Goal: Navigation & Orientation: Find specific page/section

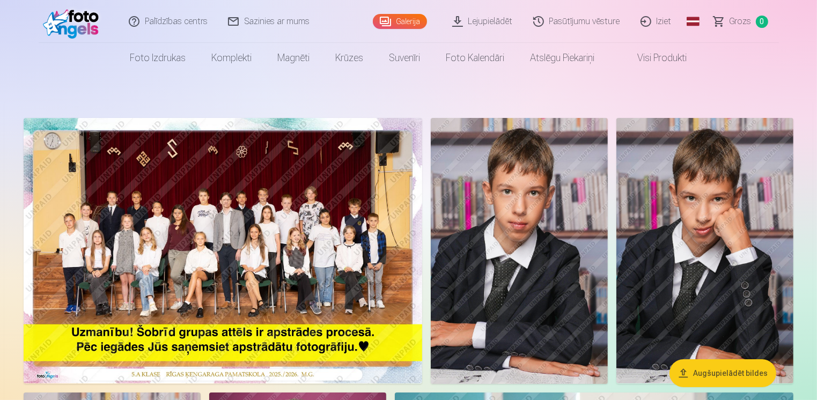
click at [204, 228] on img at bounding box center [223, 250] width 398 height 265
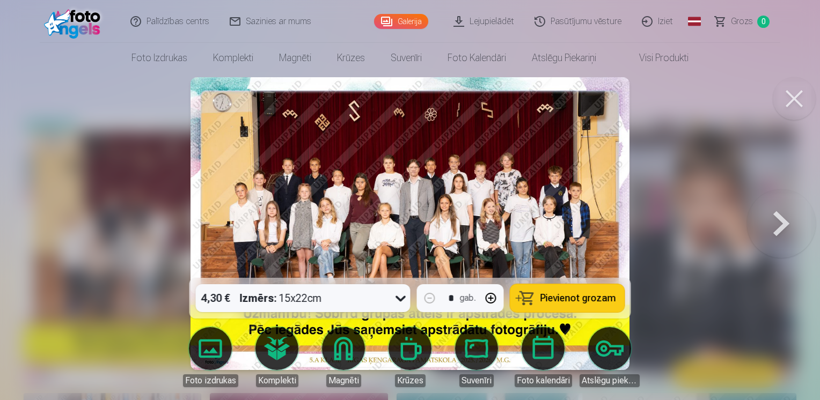
click at [787, 233] on button at bounding box center [781, 223] width 69 height 87
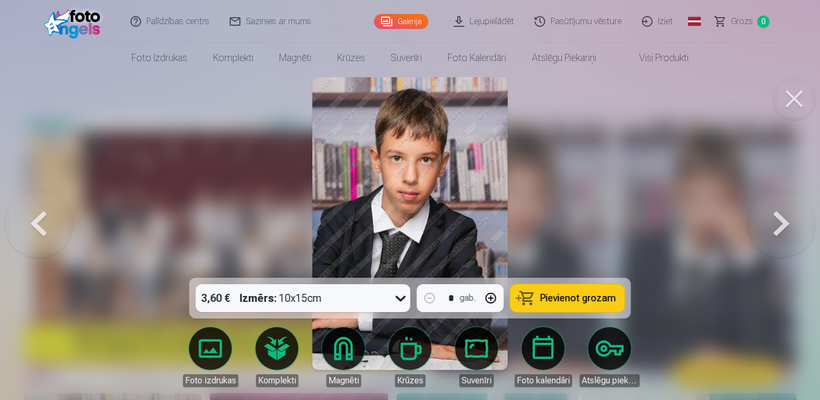
click at [42, 225] on button at bounding box center [38, 223] width 69 height 87
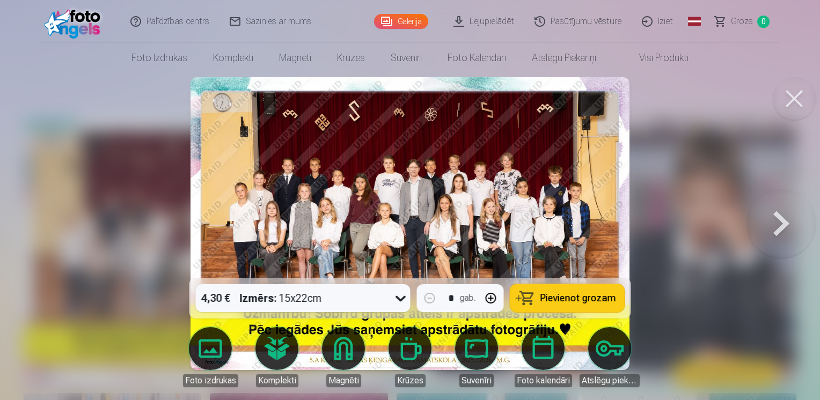
click at [781, 223] on button at bounding box center [781, 223] width 69 height 87
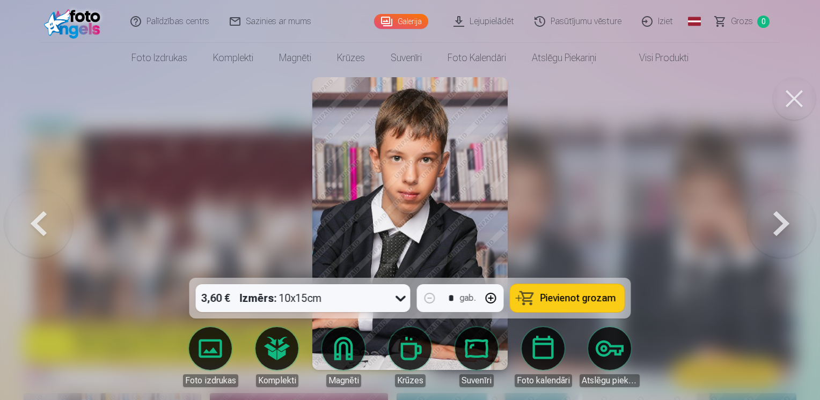
click at [781, 223] on button at bounding box center [781, 223] width 69 height 87
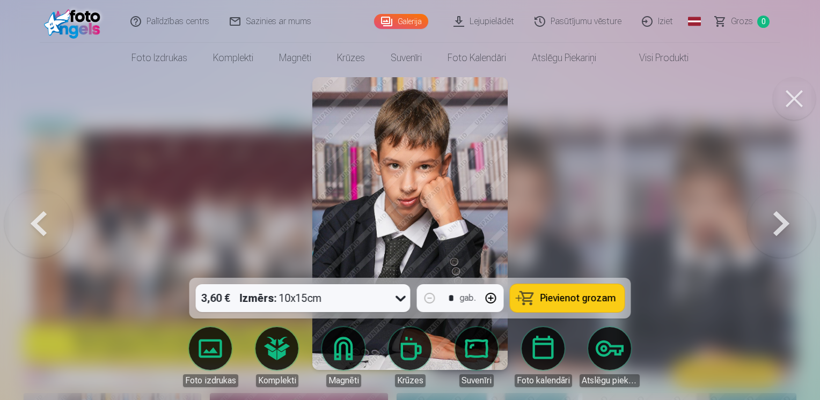
click at [781, 223] on button at bounding box center [781, 223] width 69 height 87
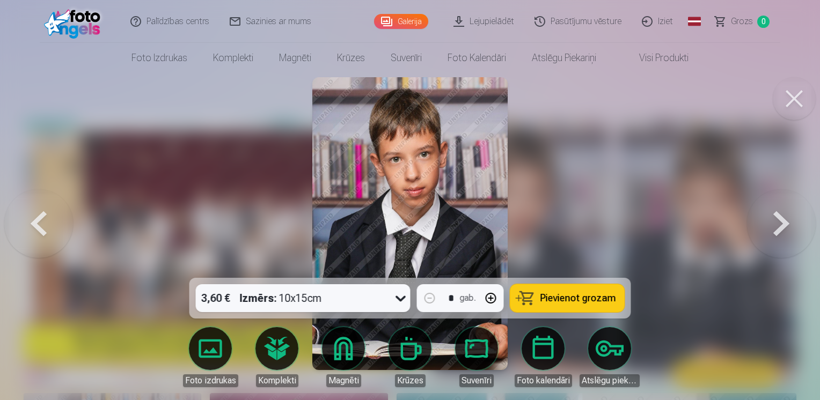
click at [781, 223] on button at bounding box center [781, 223] width 69 height 87
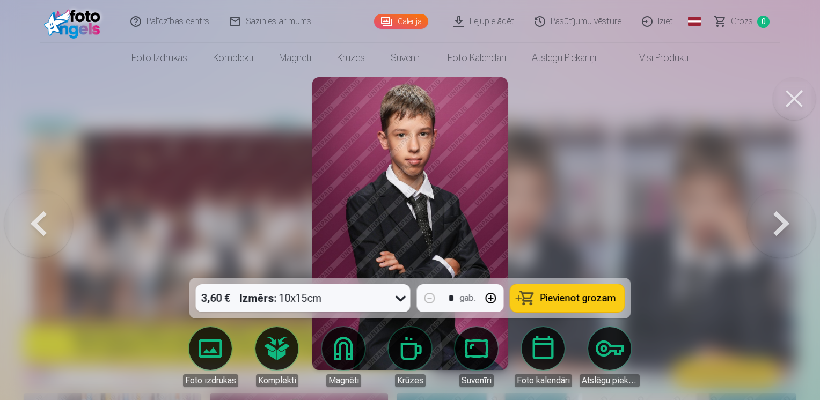
click at [781, 223] on button at bounding box center [781, 223] width 69 height 87
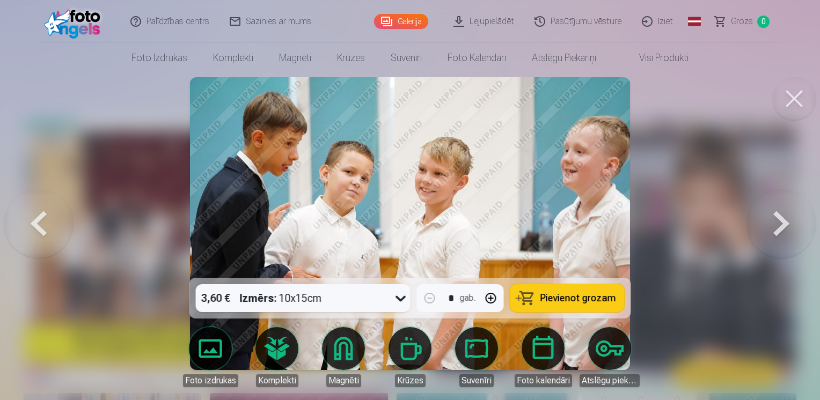
click at [785, 225] on button at bounding box center [781, 223] width 69 height 87
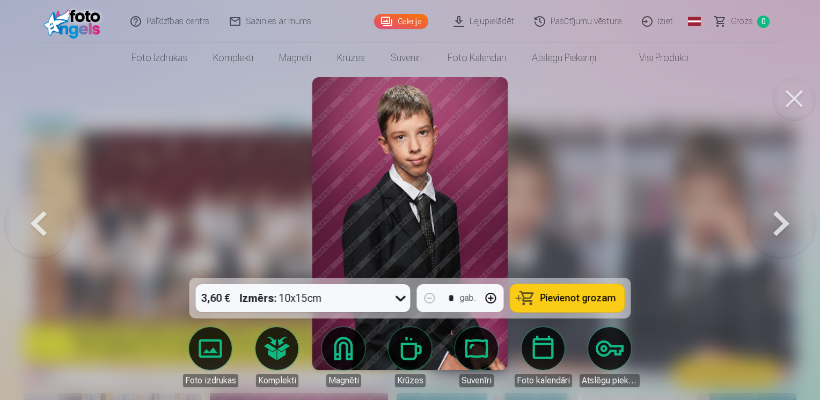
click at [784, 225] on button at bounding box center [781, 223] width 69 height 87
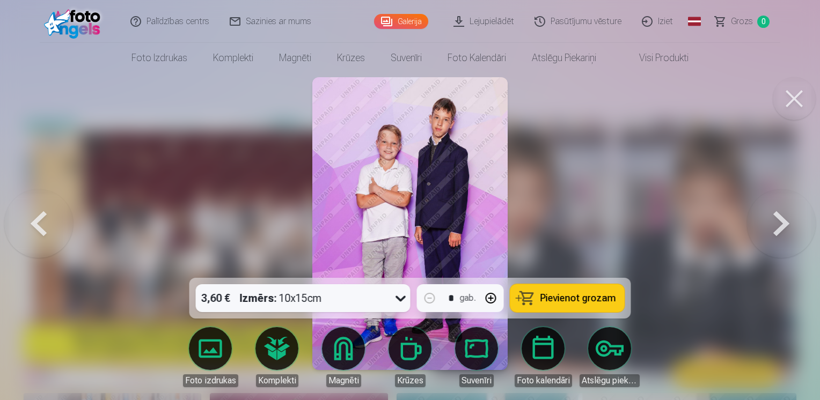
click at [791, 226] on button at bounding box center [781, 223] width 69 height 87
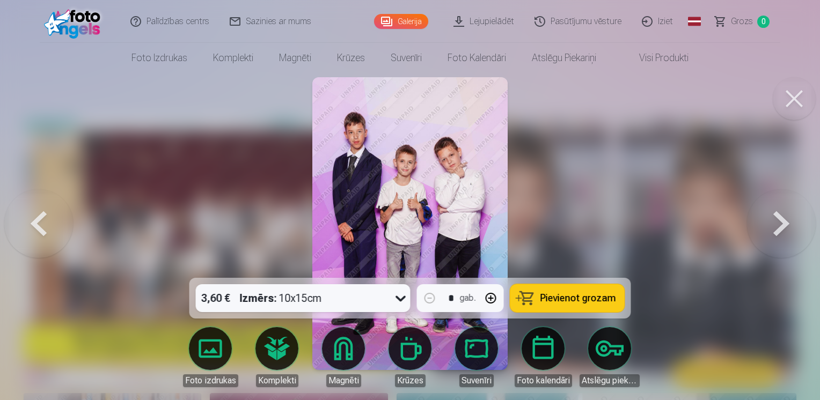
click at [800, 92] on button at bounding box center [793, 98] width 43 height 43
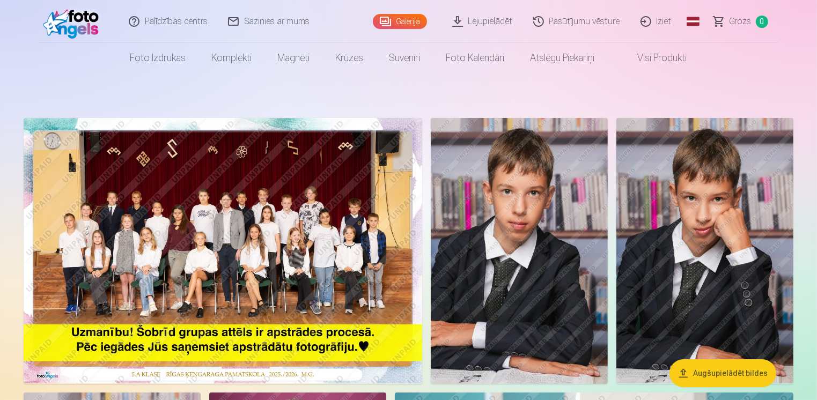
click at [494, 23] on link "Lejupielādēt" at bounding box center [482, 21] width 81 height 43
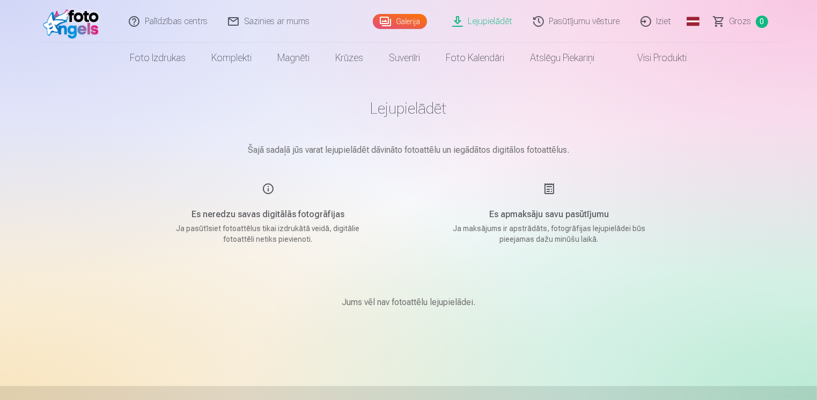
click at [383, 19] on link "Galerija" at bounding box center [400, 21] width 54 height 15
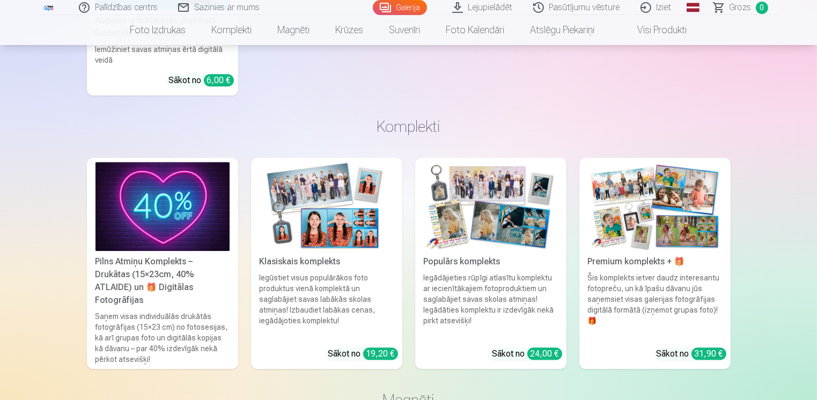
scroll to position [2521, 0]
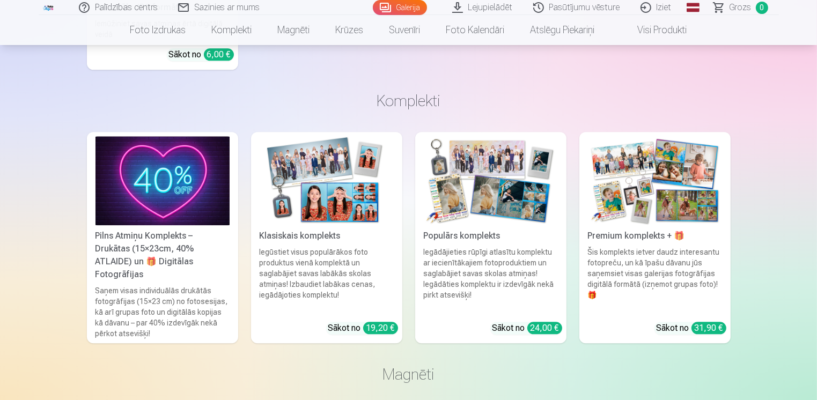
click at [331, 219] on img at bounding box center [327, 181] width 134 height 90
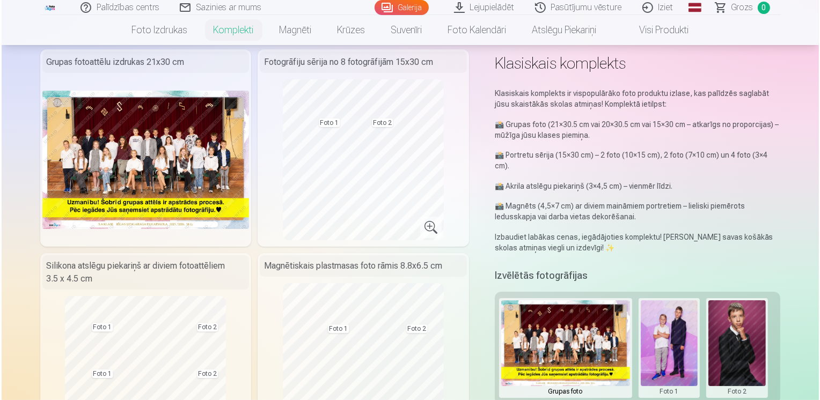
scroll to position [215, 0]
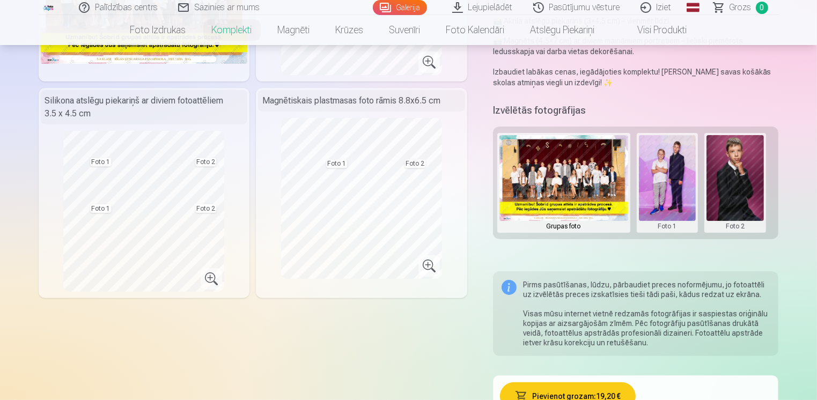
click at [667, 184] on button at bounding box center [667, 182] width 57 height 95
click at [658, 179] on button "Nomainiet foto" at bounding box center [666, 183] width 87 height 30
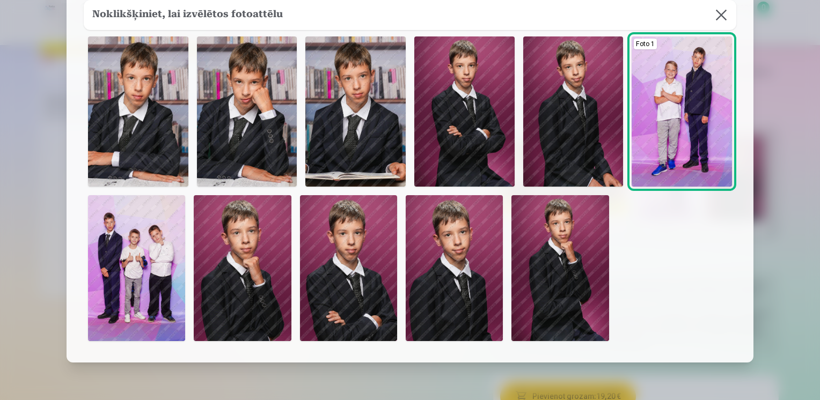
scroll to position [0, 0]
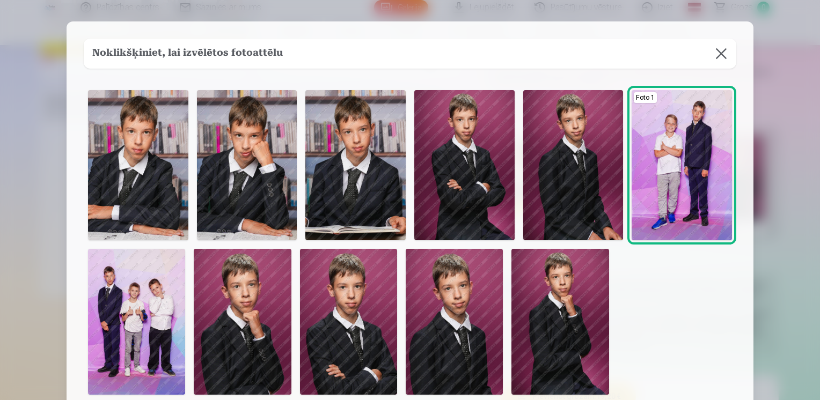
click at [721, 52] on button at bounding box center [721, 54] width 30 height 30
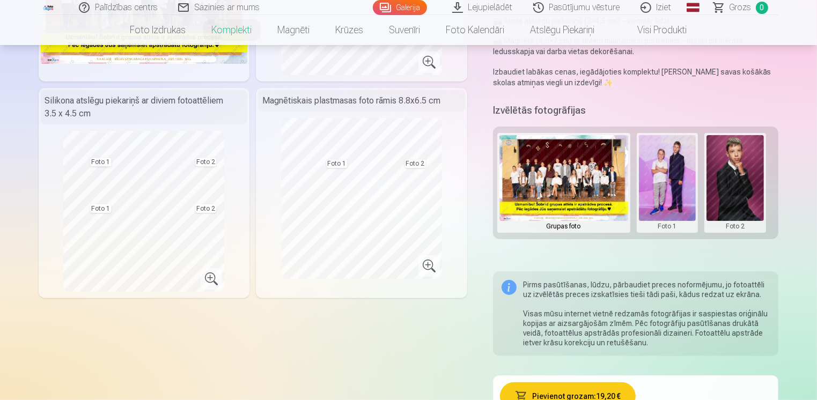
click at [735, 177] on button at bounding box center [734, 182] width 57 height 95
click at [735, 183] on button "Nomainiet foto" at bounding box center [734, 183] width 87 height 30
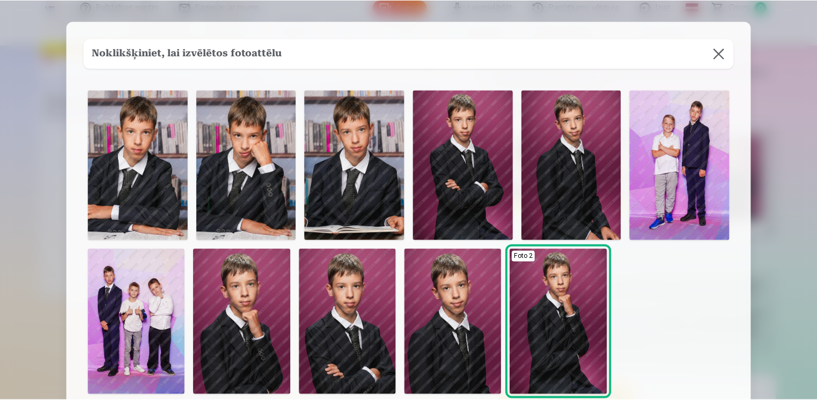
scroll to position [54, 0]
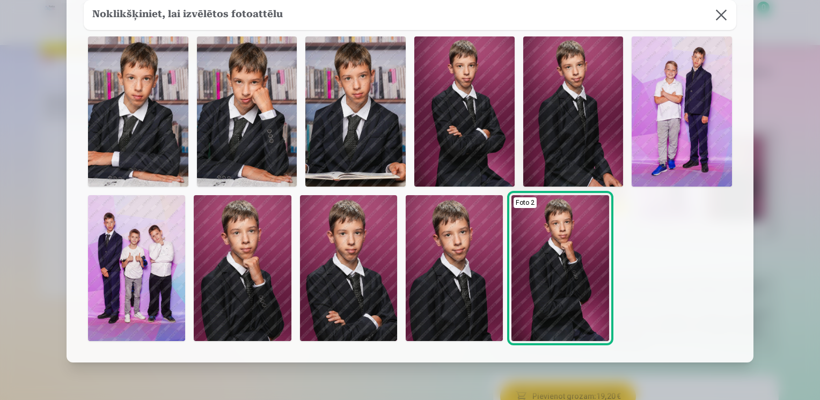
click at [474, 141] on img at bounding box center [464, 111] width 100 height 150
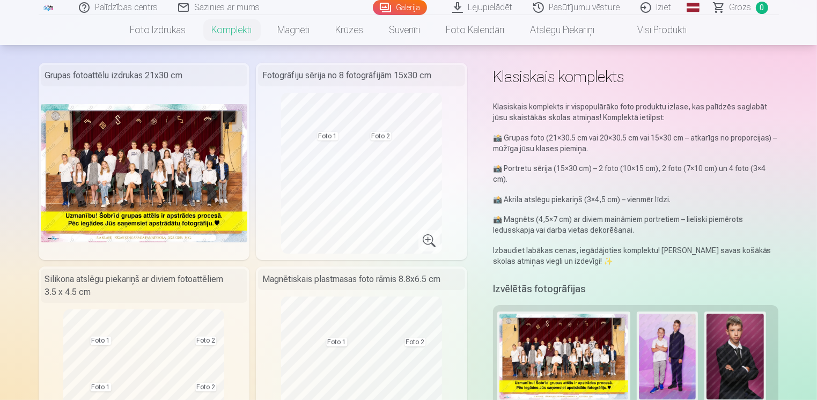
scroll to position [0, 0]
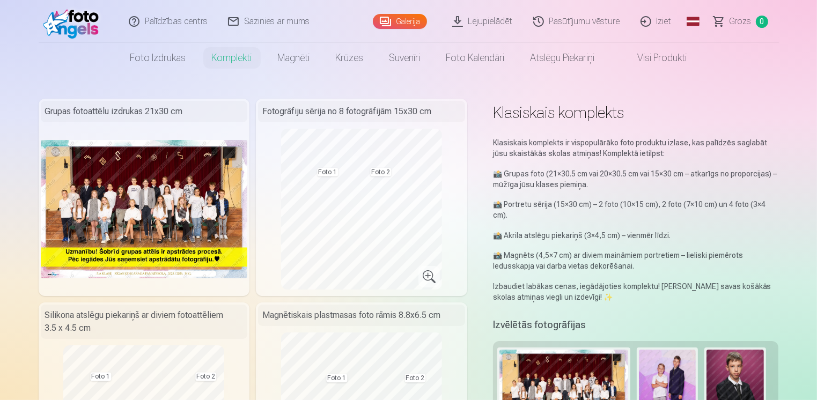
click at [405, 18] on link "Galerija" at bounding box center [400, 21] width 54 height 15
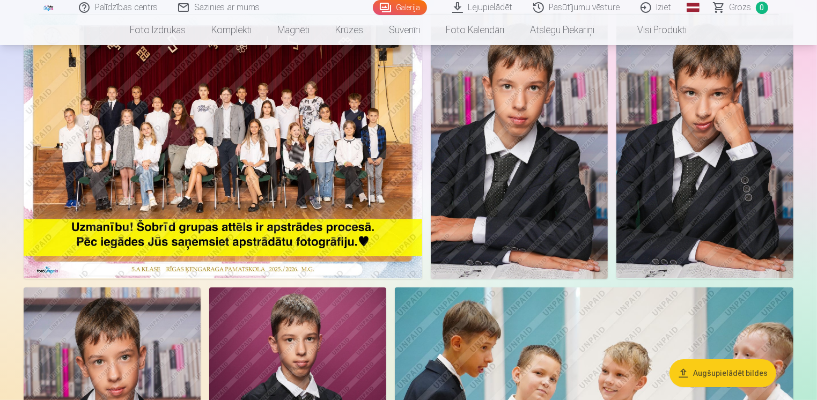
scroll to position [107, 0]
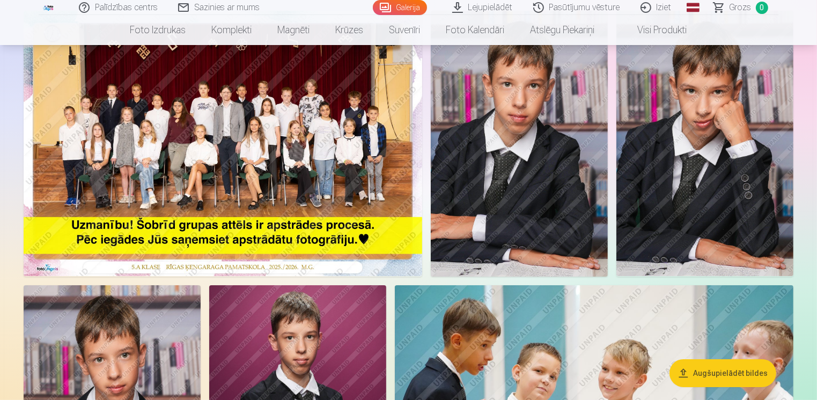
click at [255, 143] on img at bounding box center [223, 143] width 398 height 265
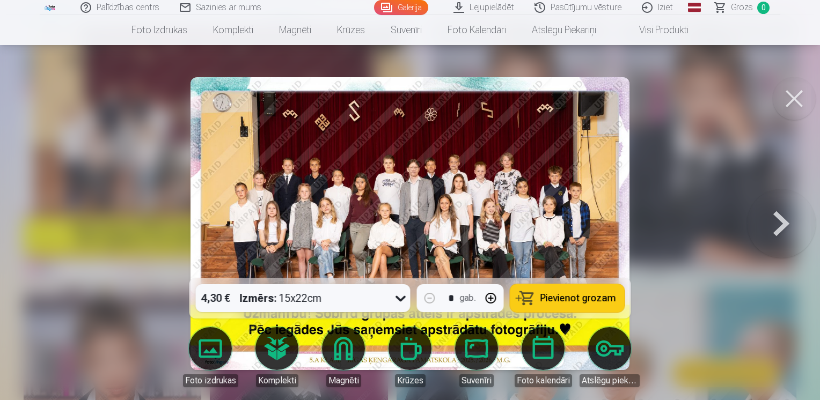
click at [793, 96] on button at bounding box center [793, 98] width 43 height 43
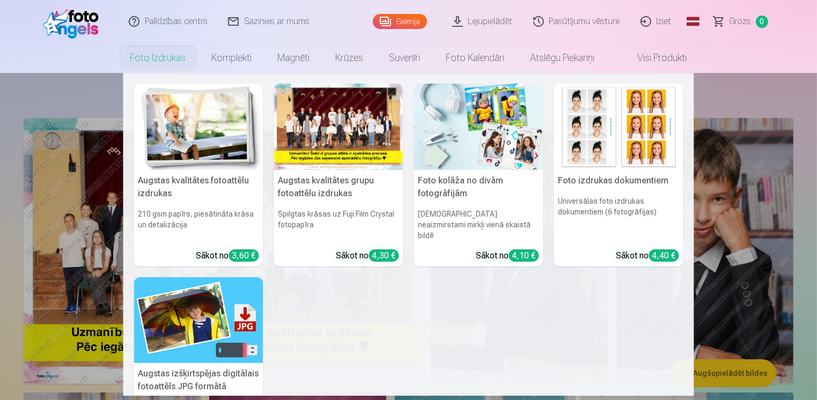
click at [168, 57] on link "Foto izdrukas" at bounding box center [158, 58] width 82 height 30
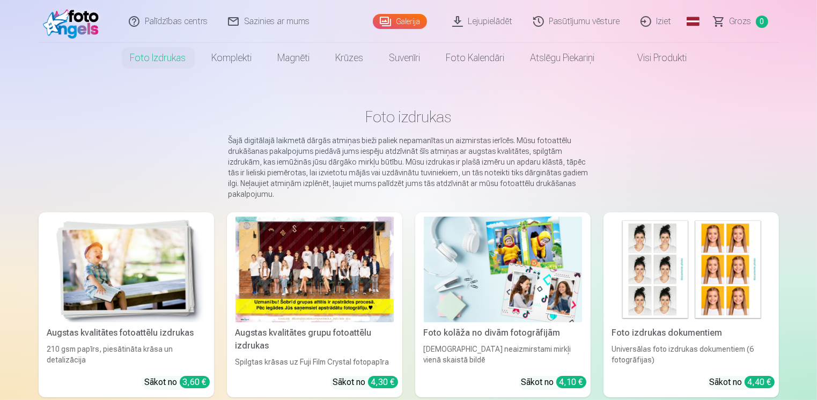
click at [411, 18] on link "Galerija" at bounding box center [400, 21] width 54 height 15
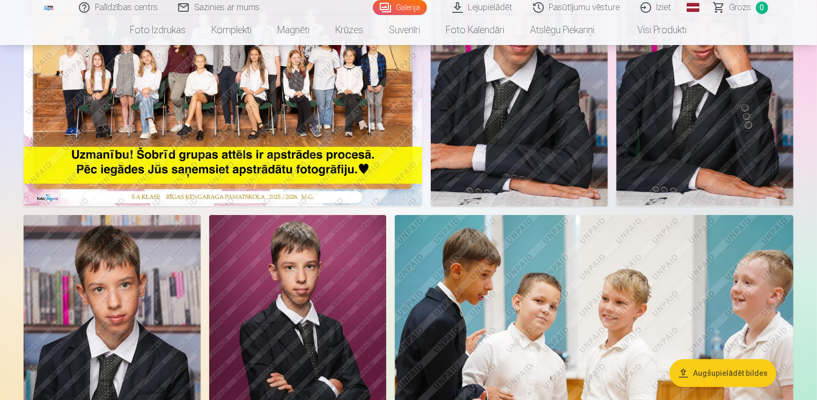
scroll to position [161, 0]
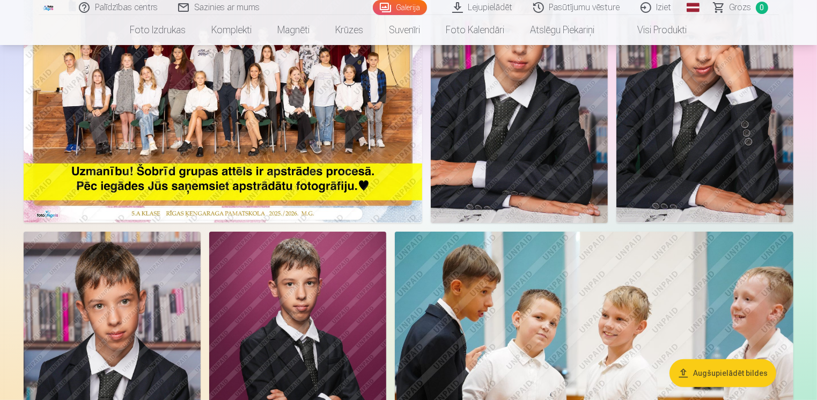
click at [250, 145] on img at bounding box center [223, 89] width 398 height 265
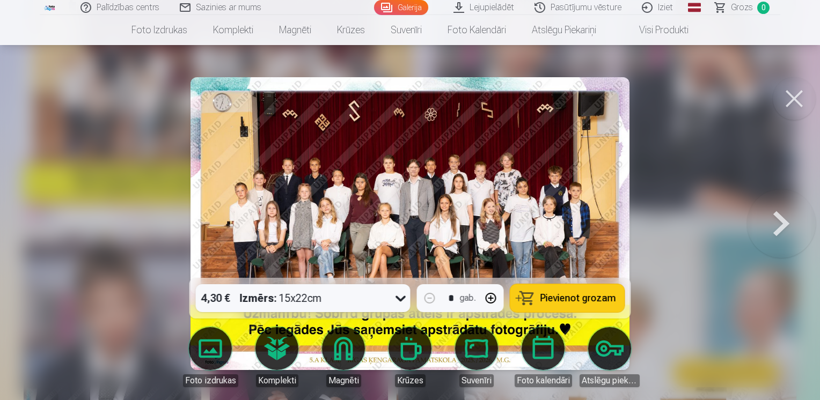
click at [339, 209] on img at bounding box center [409, 223] width 439 height 293
click at [398, 297] on icon at bounding box center [400, 299] width 10 height 6
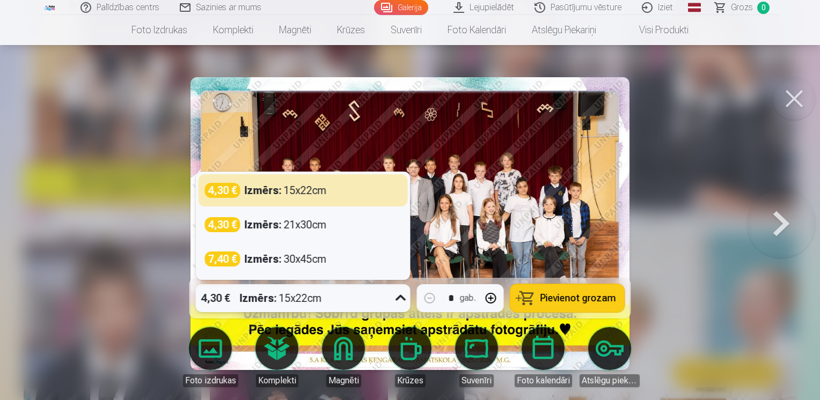
click at [690, 285] on div at bounding box center [410, 200] width 820 height 400
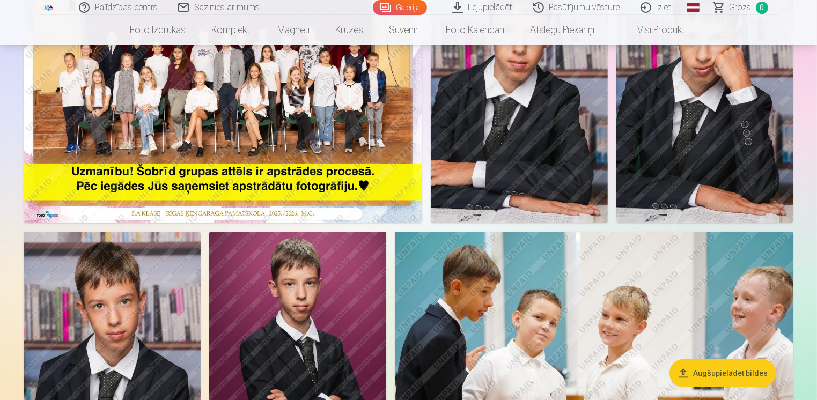
click at [506, 158] on img at bounding box center [519, 90] width 177 height 266
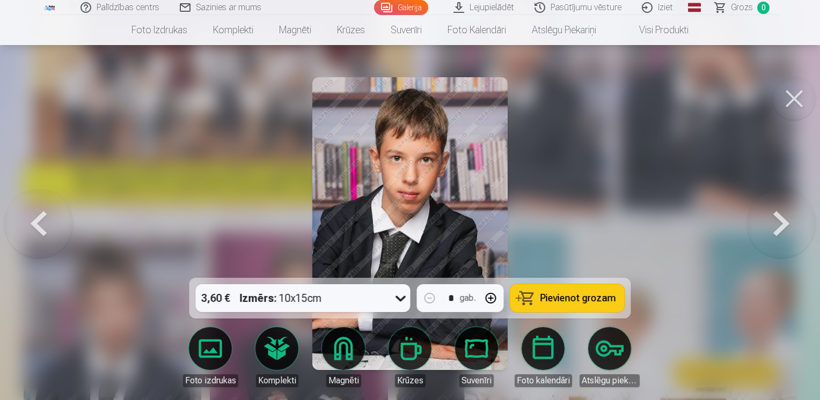
click at [774, 220] on button at bounding box center [781, 223] width 69 height 87
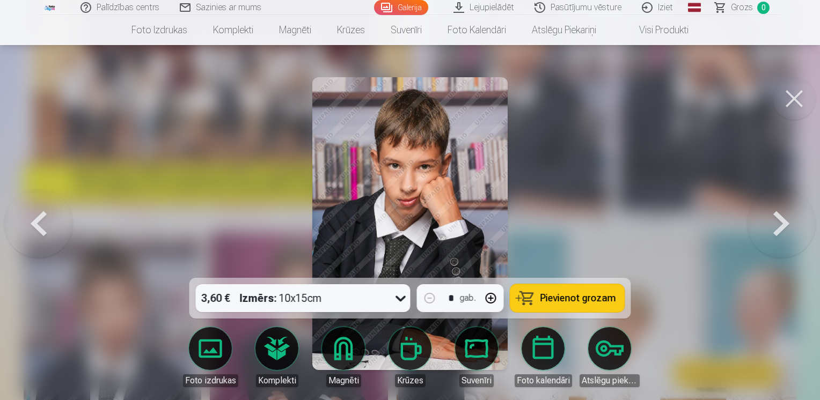
click at [774, 220] on button at bounding box center [781, 223] width 69 height 87
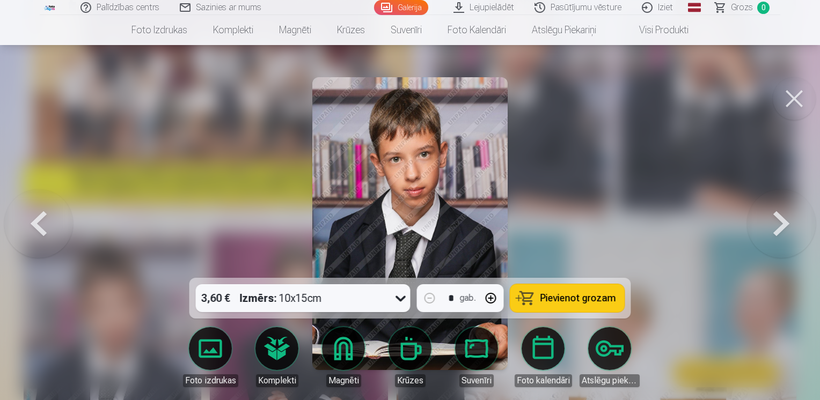
click at [774, 220] on button at bounding box center [781, 223] width 69 height 87
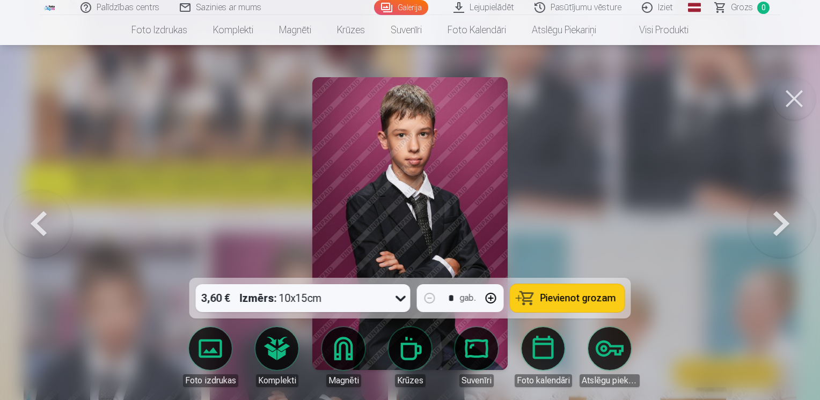
click at [774, 220] on button at bounding box center [781, 223] width 69 height 87
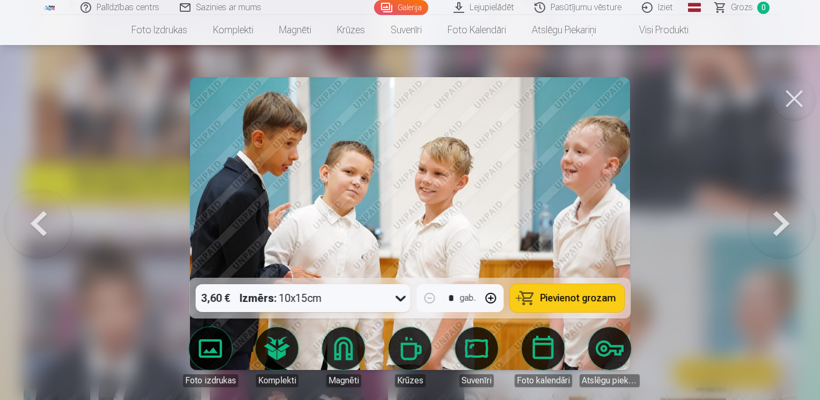
click at [50, 229] on button at bounding box center [38, 223] width 69 height 87
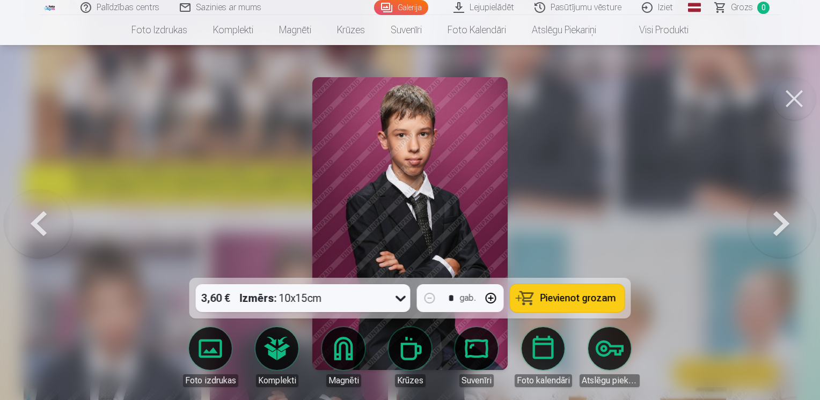
click at [785, 232] on button at bounding box center [781, 223] width 69 height 87
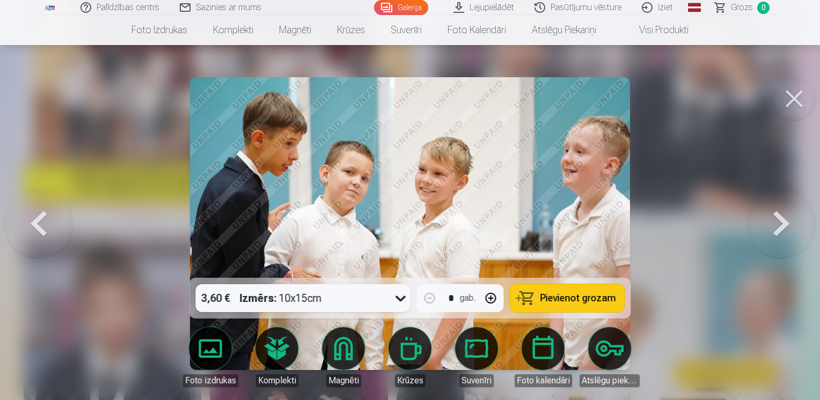
click at [785, 233] on button at bounding box center [781, 223] width 69 height 87
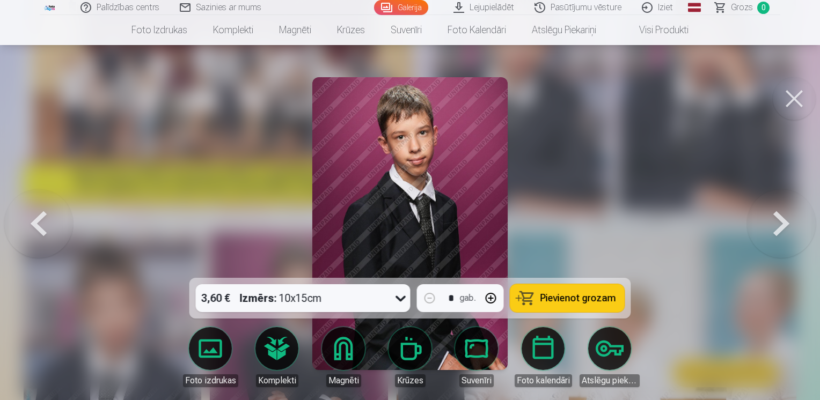
click at [785, 233] on button at bounding box center [781, 223] width 69 height 87
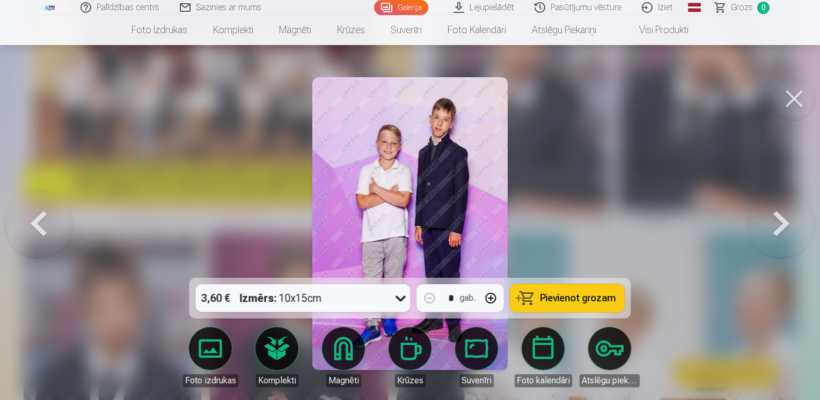
click at [785, 233] on button at bounding box center [781, 223] width 69 height 87
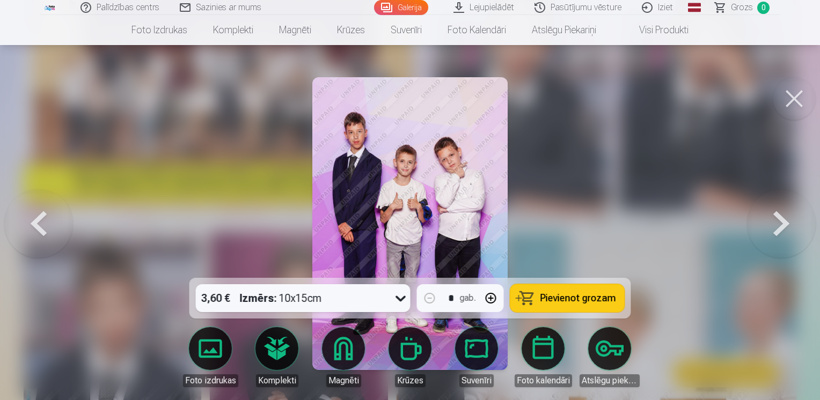
click at [785, 233] on button at bounding box center [781, 223] width 69 height 87
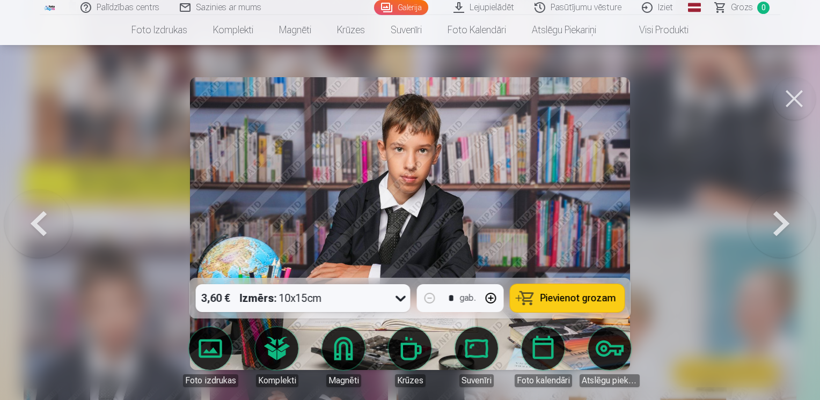
click at [43, 234] on button at bounding box center [38, 223] width 69 height 87
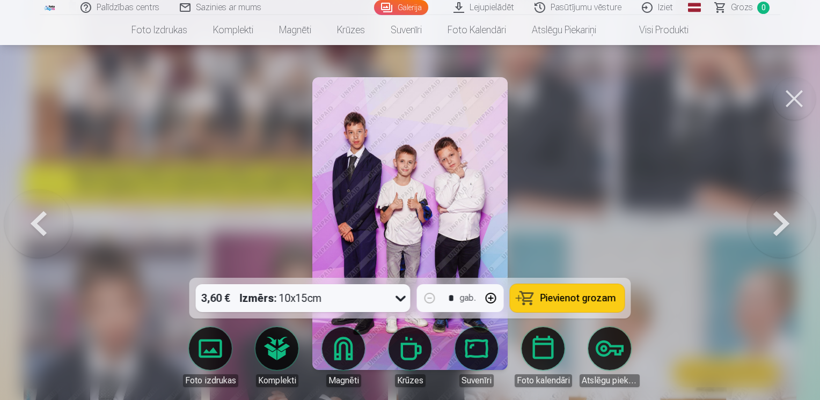
click at [783, 226] on button at bounding box center [781, 223] width 69 height 87
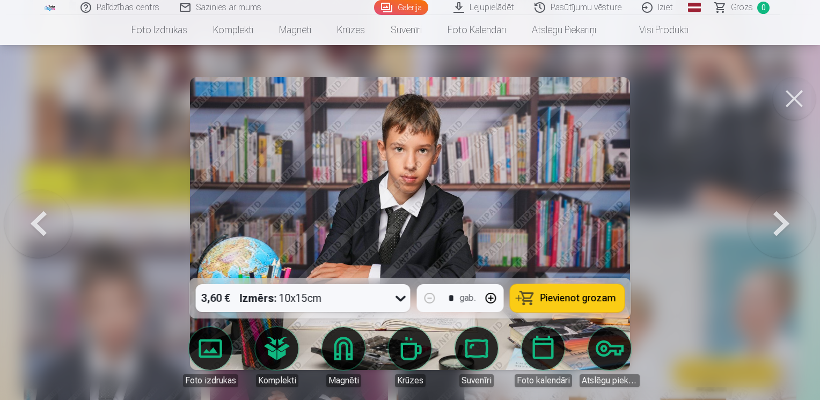
click at [783, 226] on button at bounding box center [781, 223] width 69 height 87
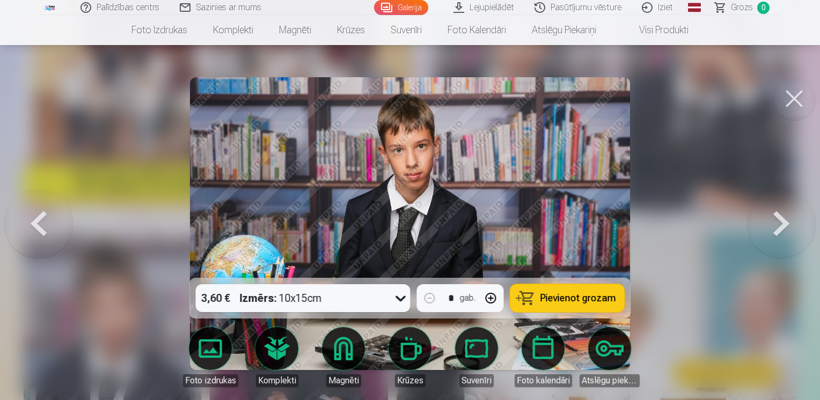
click at [792, 103] on button at bounding box center [793, 98] width 43 height 43
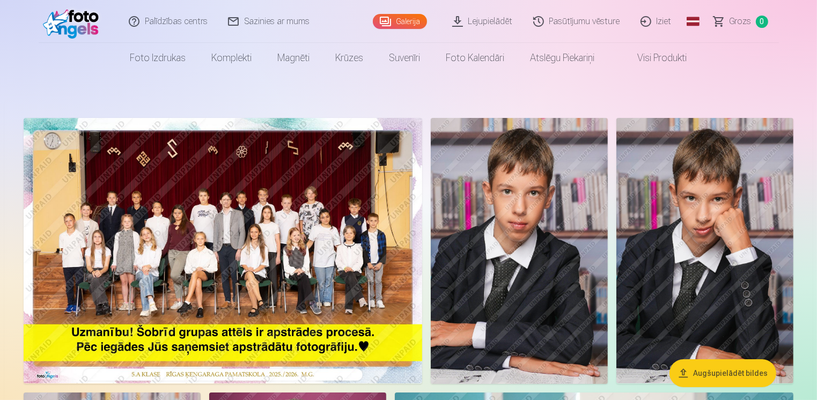
click at [339, 234] on img at bounding box center [223, 250] width 398 height 265
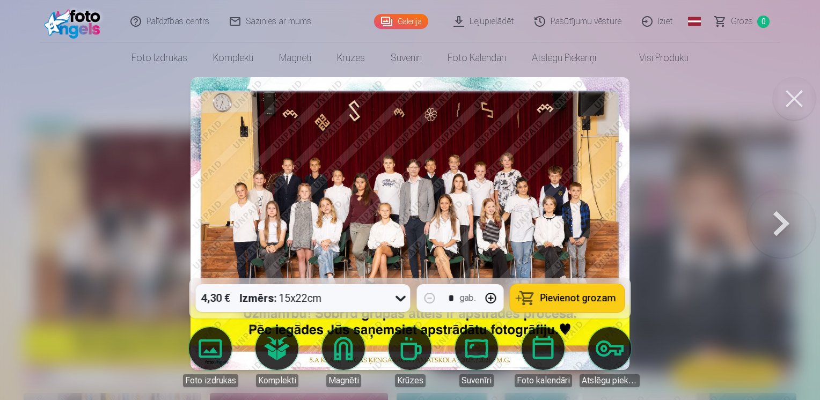
click at [772, 235] on button at bounding box center [781, 223] width 69 height 87
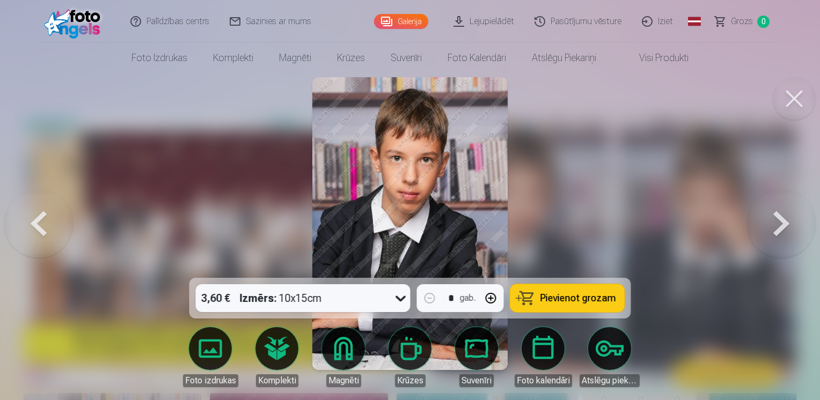
click at [773, 235] on button at bounding box center [781, 223] width 69 height 87
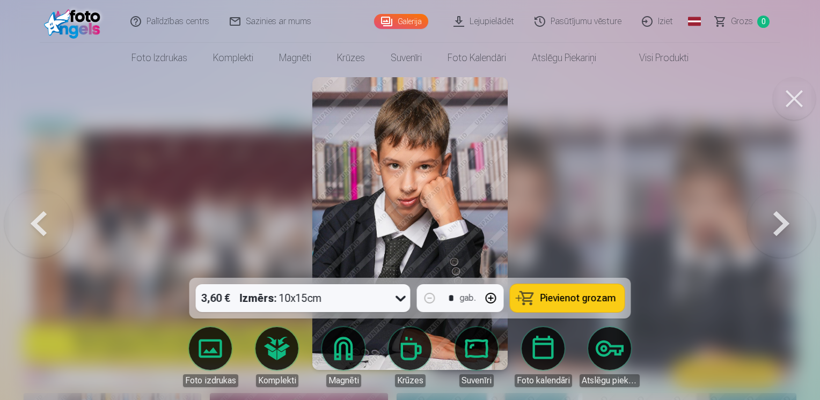
click at [779, 226] on button at bounding box center [781, 223] width 69 height 87
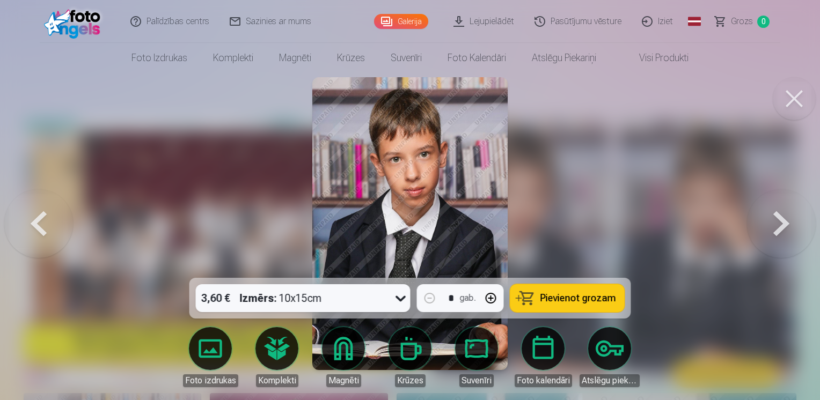
click at [779, 226] on button at bounding box center [781, 223] width 69 height 87
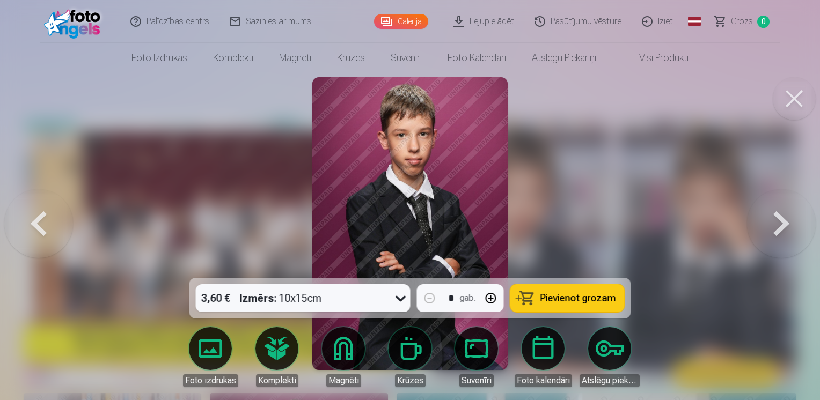
click at [783, 220] on button at bounding box center [781, 223] width 69 height 87
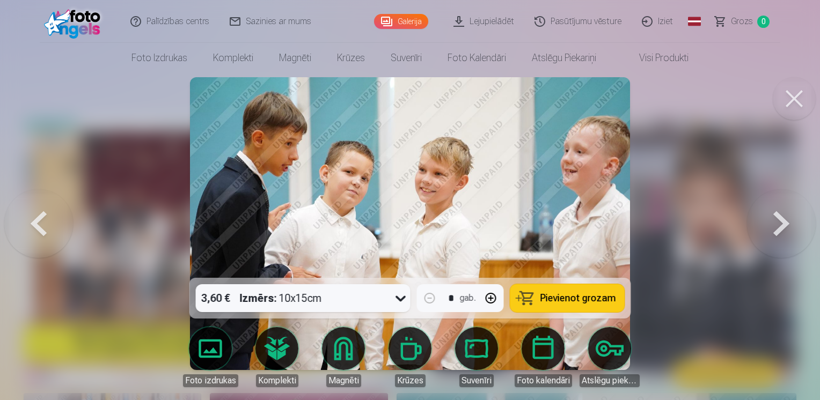
click at [754, 231] on button at bounding box center [781, 223] width 69 height 87
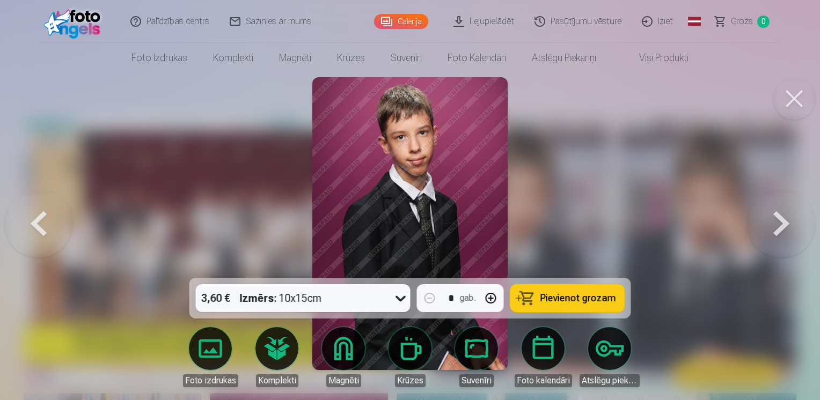
click at [789, 222] on button at bounding box center [781, 223] width 69 height 87
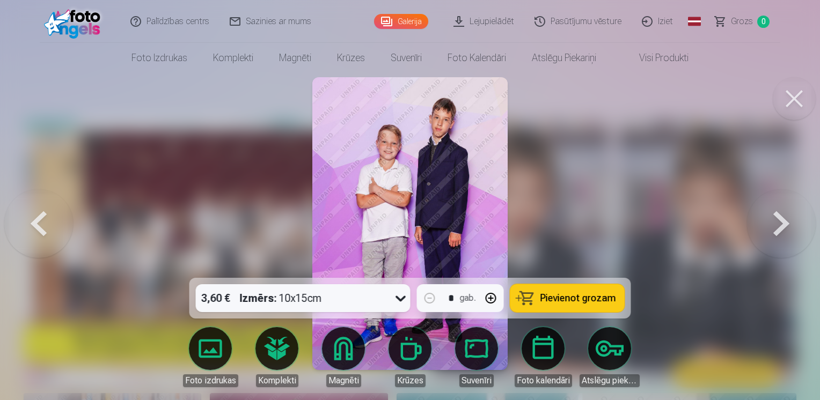
click at [783, 222] on button at bounding box center [781, 223] width 69 height 87
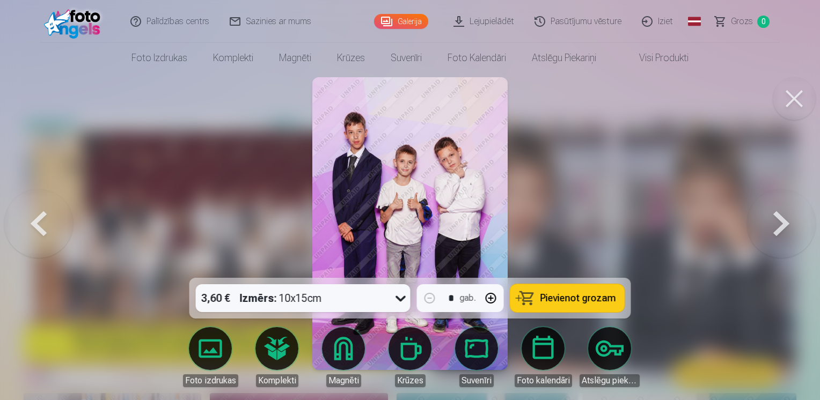
click at [780, 220] on button at bounding box center [781, 223] width 69 height 87
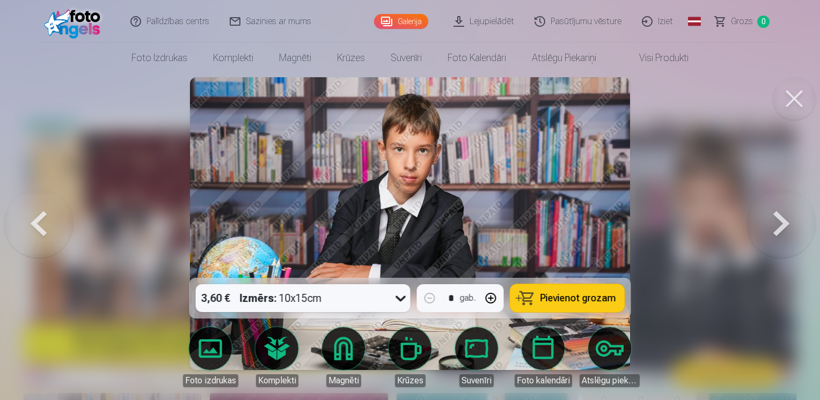
click at [804, 93] on button at bounding box center [793, 98] width 43 height 43
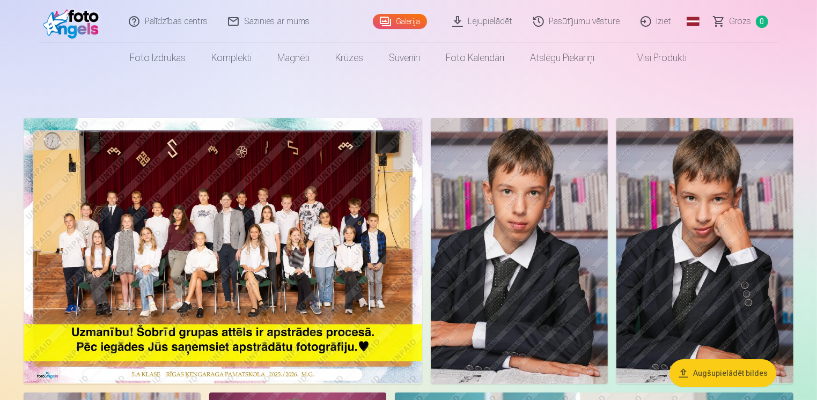
click at [238, 253] on img at bounding box center [223, 250] width 398 height 265
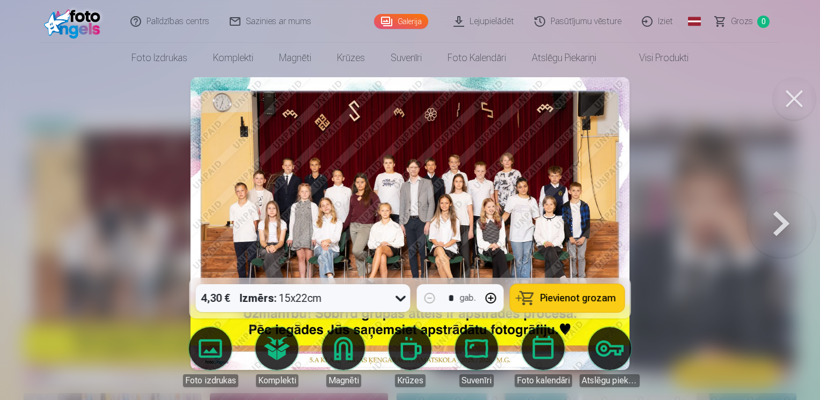
click at [797, 102] on button at bounding box center [793, 98] width 43 height 43
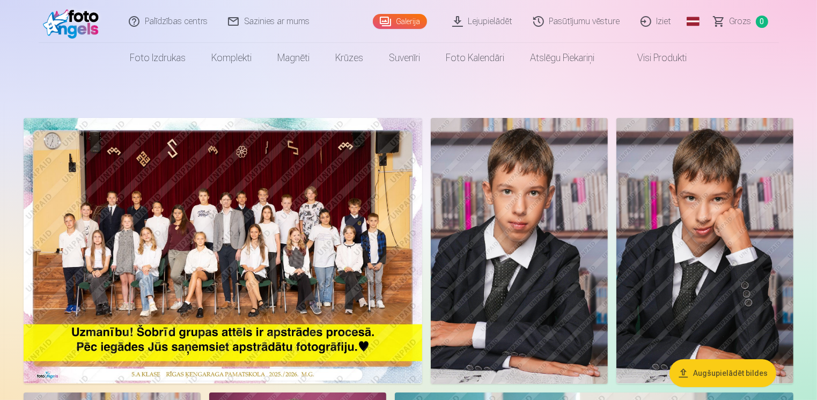
click at [262, 239] on img at bounding box center [223, 250] width 398 height 265
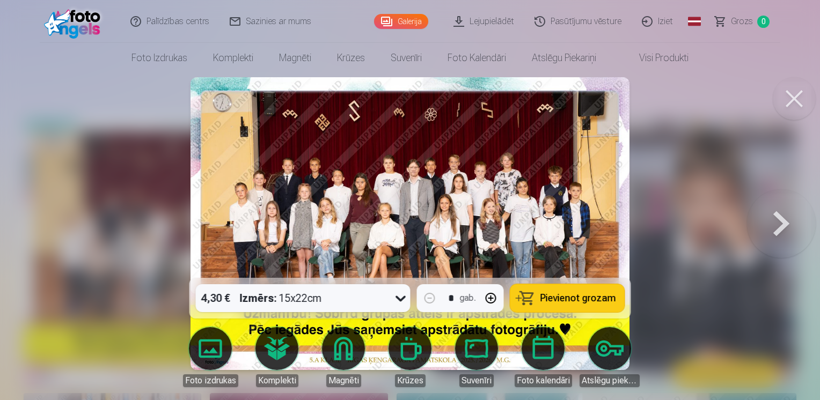
click at [791, 93] on button at bounding box center [793, 98] width 43 height 43
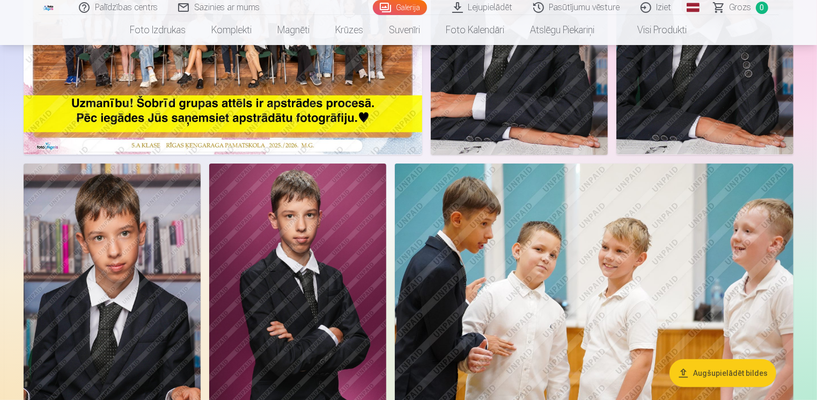
scroll to position [268, 0]
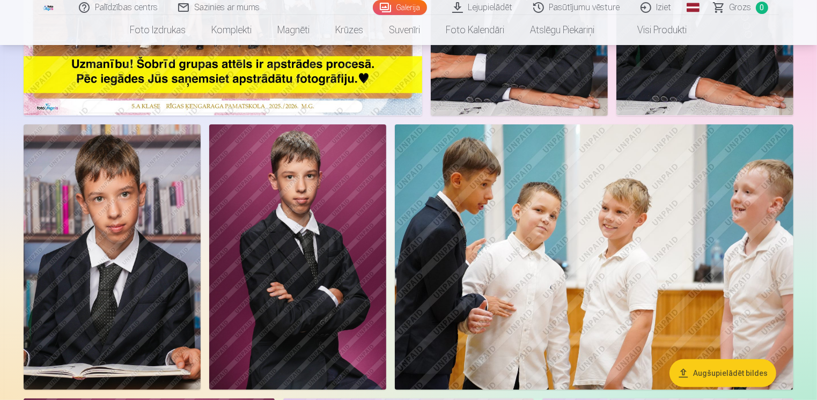
click at [311, 258] on img at bounding box center [297, 256] width 177 height 265
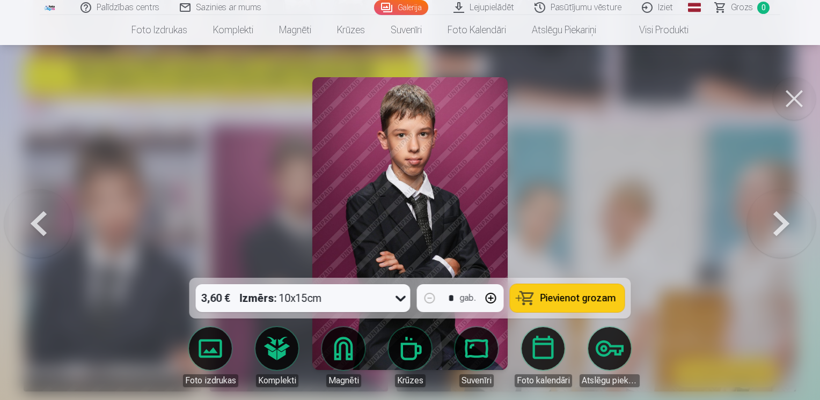
click at [401, 305] on icon at bounding box center [400, 298] width 17 height 17
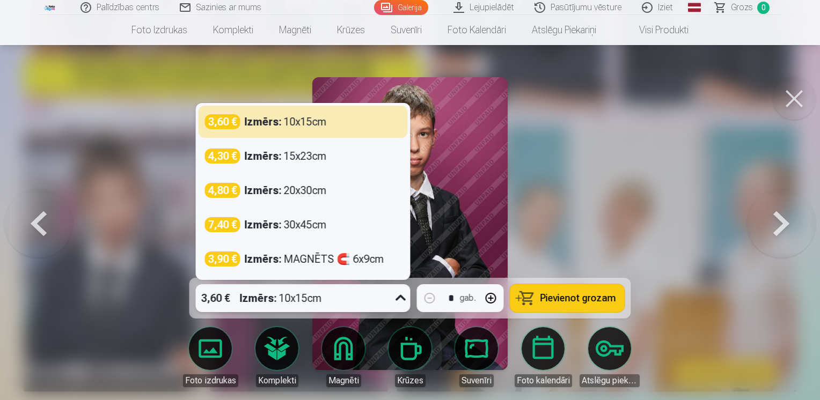
click at [791, 92] on button at bounding box center [793, 98] width 43 height 43
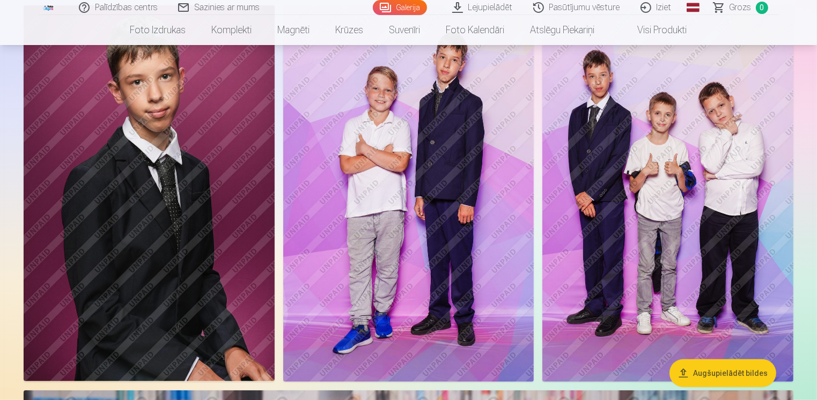
scroll to position [644, 0]
